Goal: Task Accomplishment & Management: Manage account settings

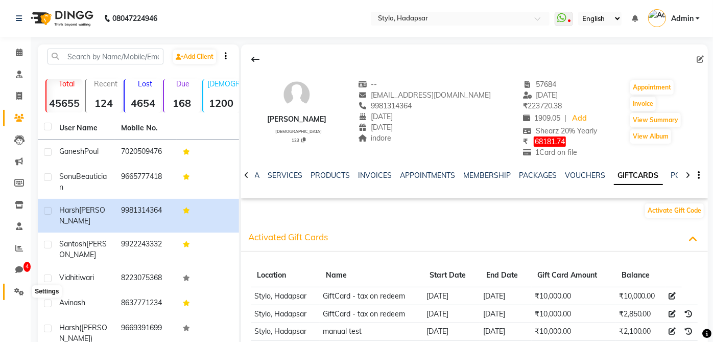
click at [16, 289] on icon at bounding box center [19, 291] width 10 height 8
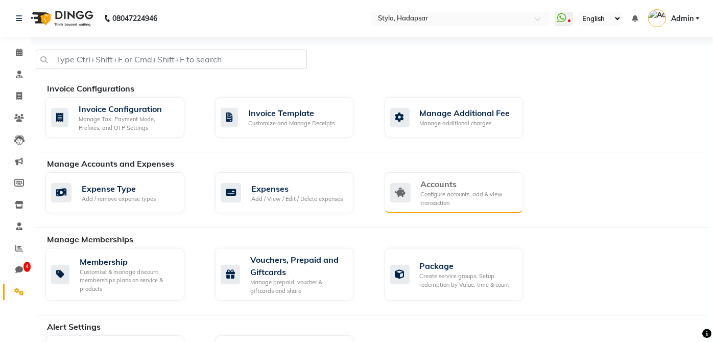
click at [435, 197] on div "Configure accounts, add & view transaction" at bounding box center [468, 198] width 94 height 17
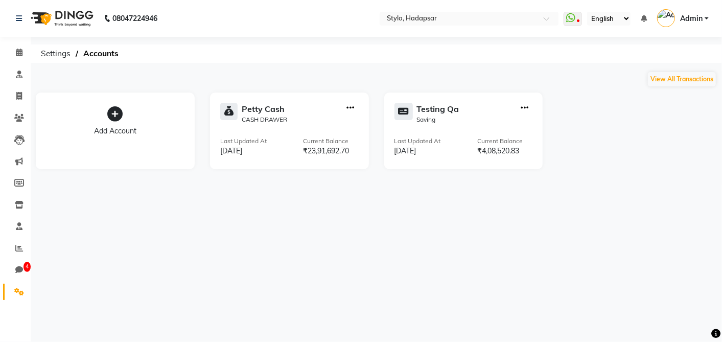
click at [317, 98] on div "[PERSON_NAME] Cash CASH DRAWER Last Updated At [DATE] Current Balance ₹23,91,69…" at bounding box center [289, 130] width 159 height 77
click at [347, 108] on icon "button" at bounding box center [351, 108] width 8 height 1
click at [521, 108] on icon "button" at bounding box center [524, 108] width 8 height 1
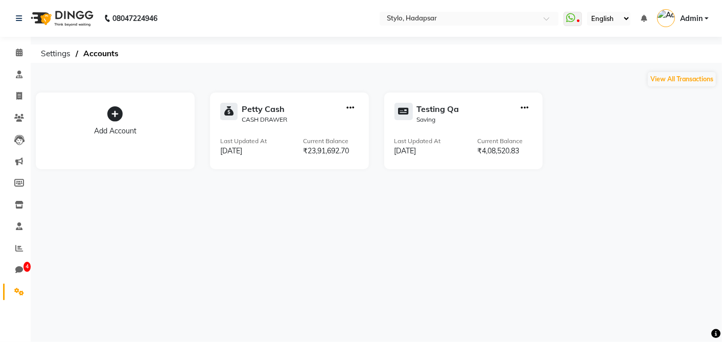
click at [332, 237] on div "08047224946 Select Location × Stylo, Hadapsar WhatsApp Status ✕ Status: Disconn…" at bounding box center [361, 171] width 722 height 342
click at [14, 264] on span "4" at bounding box center [19, 270] width 18 height 12
select select "100"
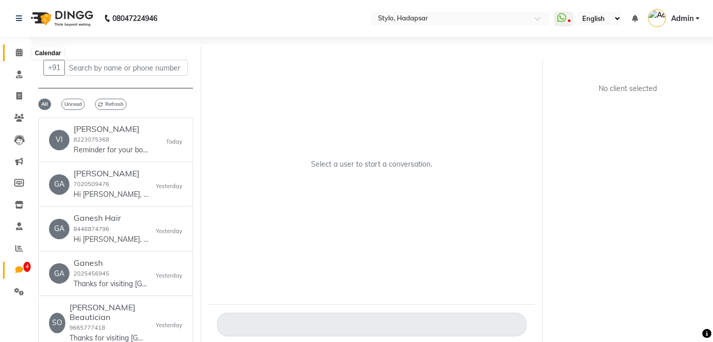
click at [16, 54] on icon at bounding box center [19, 53] width 7 height 8
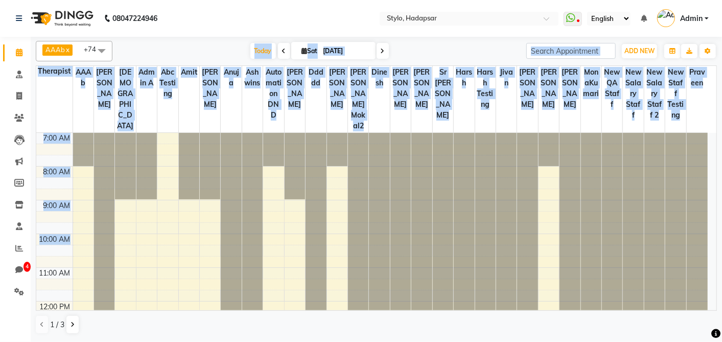
drag, startPoint x: 221, startPoint y: 46, endPoint x: 355, endPoint y: 230, distance: 227.3
click at [355, 230] on div "AAAb x aadi [PERSON_NAME] x abhi x Admin A x Abc testing x Amit x [PERSON_NAME]…" at bounding box center [376, 187] width 681 height 301
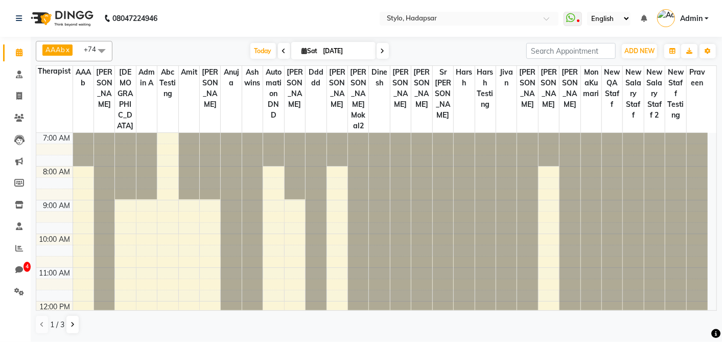
click at [423, 314] on div "AAAb x aadi [PERSON_NAME] x abhi x Admin A x Abc testing x Amit x [PERSON_NAME]…" at bounding box center [376, 187] width 681 height 301
click at [14, 283] on link "Settings" at bounding box center [15, 291] width 25 height 17
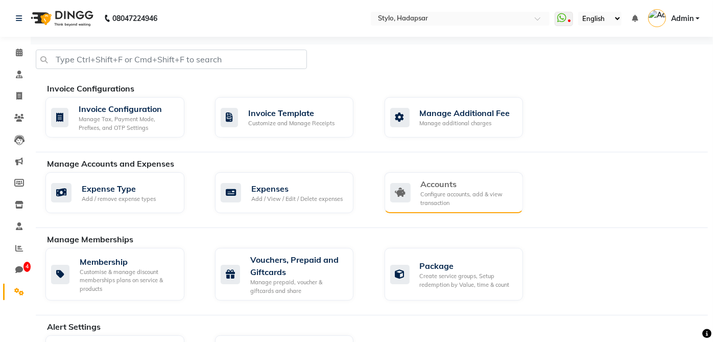
click at [442, 186] on div "Accounts" at bounding box center [468, 184] width 94 height 12
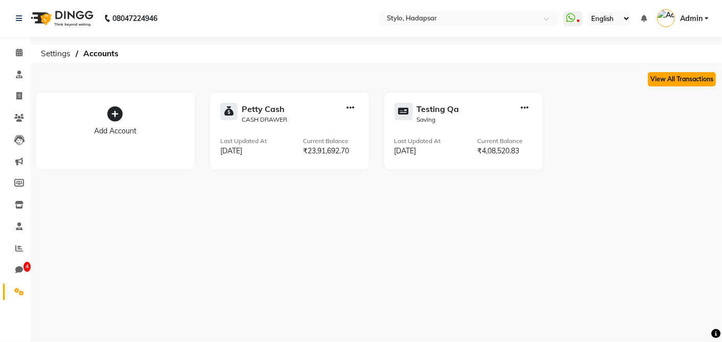
click at [661, 80] on button "View All Transactions" at bounding box center [681, 79] width 68 height 14
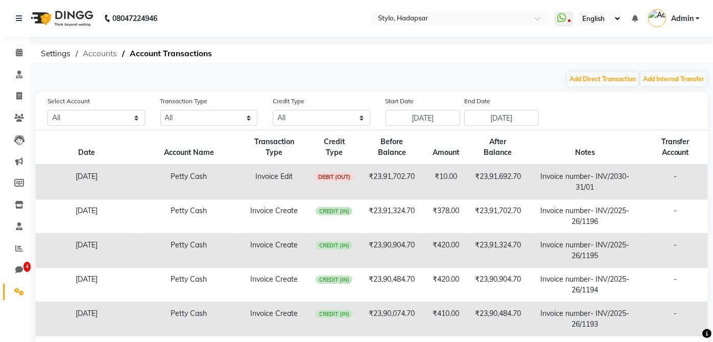
click at [109, 53] on span "Accounts" at bounding box center [100, 53] width 44 height 18
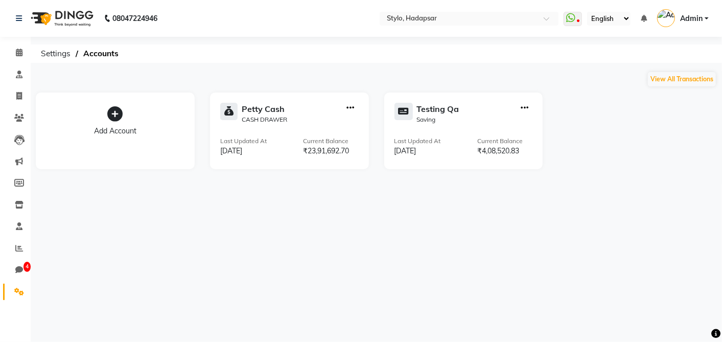
click at [116, 121] on icon at bounding box center [114, 113] width 15 height 15
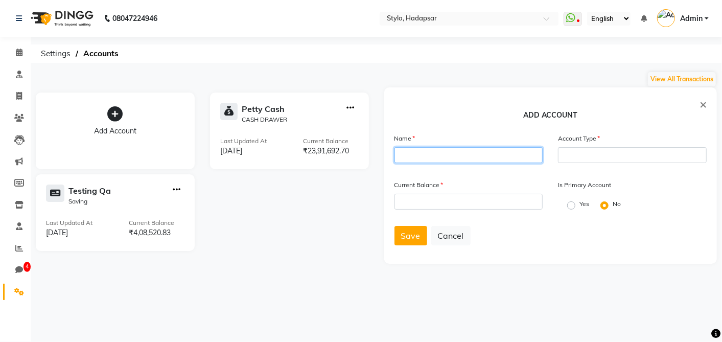
click at [488, 162] on input "text" at bounding box center [468, 155] width 149 height 16
type input "testing"
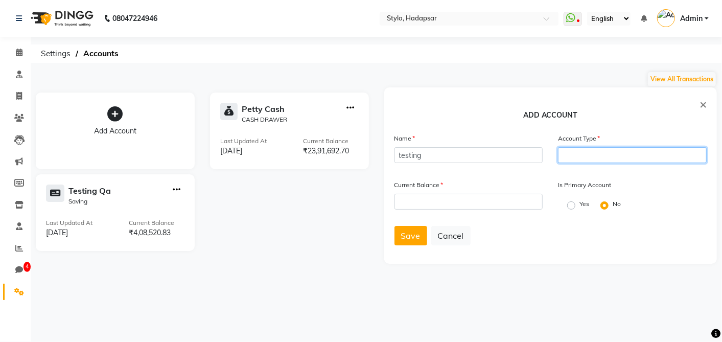
click at [572, 157] on input "text" at bounding box center [632, 155] width 149 height 16
type input "saving"
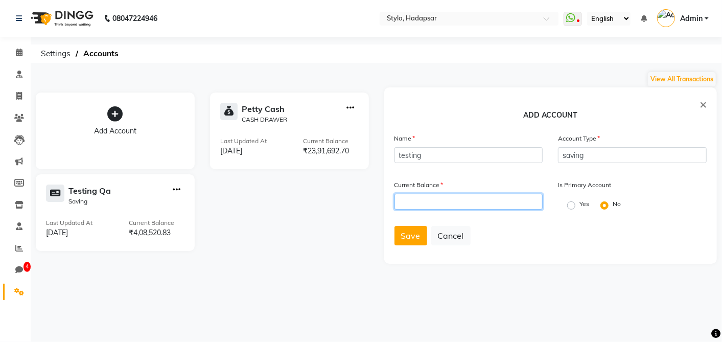
click at [506, 197] on input "number" at bounding box center [468, 202] width 149 height 16
type input "100"
click at [496, 224] on div "Current Balance 100 Is Primary Account Yes No" at bounding box center [551, 202] width 328 height 46
click at [579, 206] on label "Yes" at bounding box center [584, 203] width 10 height 9
click at [570, 206] on input "Yes" at bounding box center [570, 203] width 7 height 7
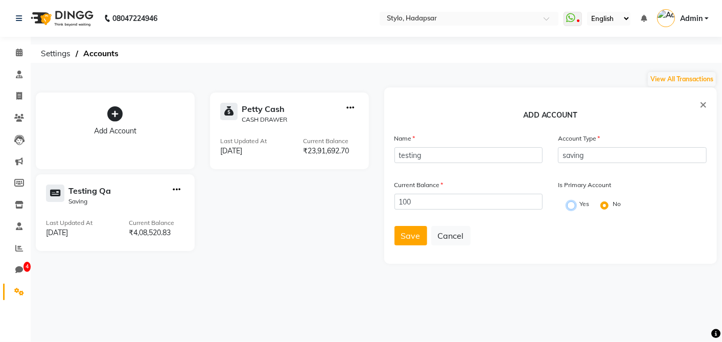
radio input "true"
click at [401, 245] on form "Name testing Account Type saving Current Balance 100 Is Primary Account Yes No …" at bounding box center [550, 193] width 313 height 121
click at [411, 233] on span "Save" at bounding box center [410, 235] width 19 height 10
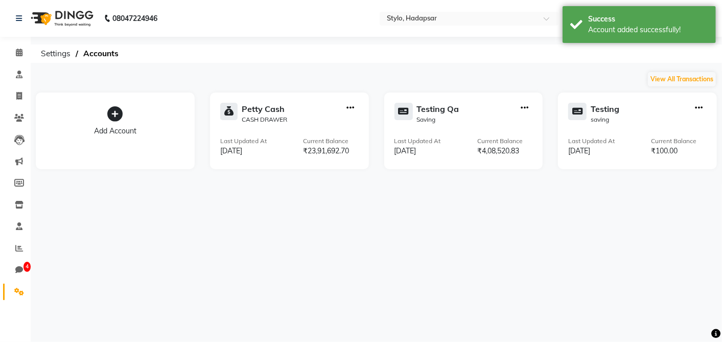
click at [697, 108] on icon "button" at bounding box center [698, 108] width 8 height 1
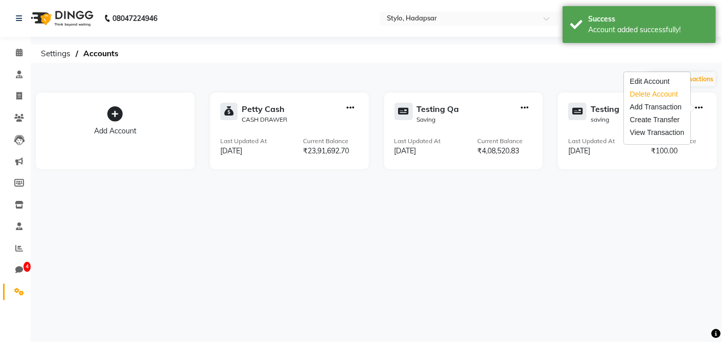
click at [662, 93] on div "Delete Account" at bounding box center [657, 94] width 54 height 11
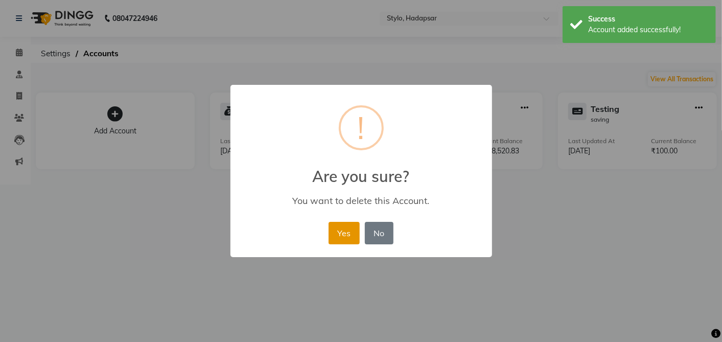
click at [345, 233] on button "Yes" at bounding box center [343, 233] width 31 height 22
